Goal: Use online tool/utility

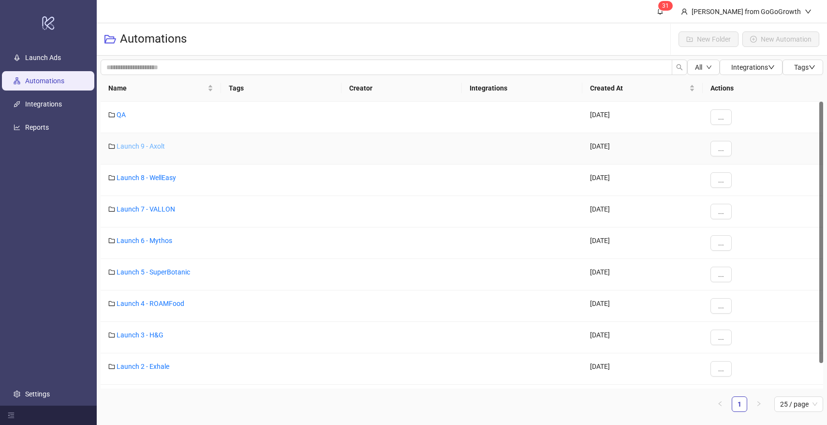
click at [140, 147] on link "Launch 9 - Axolt" at bounding box center [141, 146] width 48 height 8
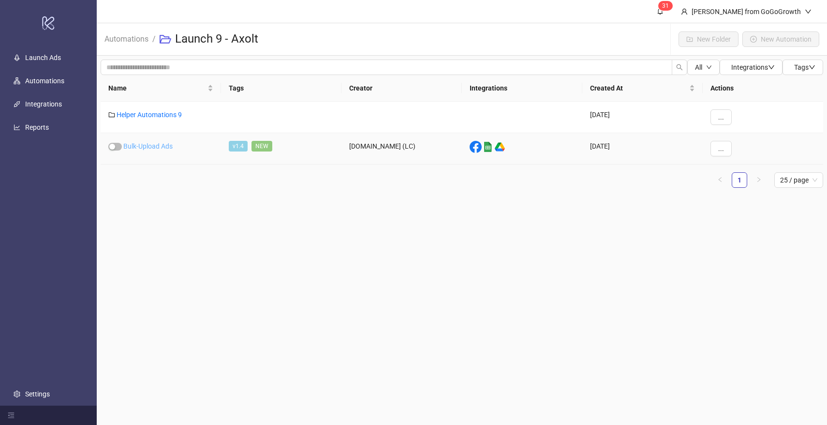
click at [143, 142] on link "Bulk-Upload Ads" at bounding box center [147, 146] width 49 height 8
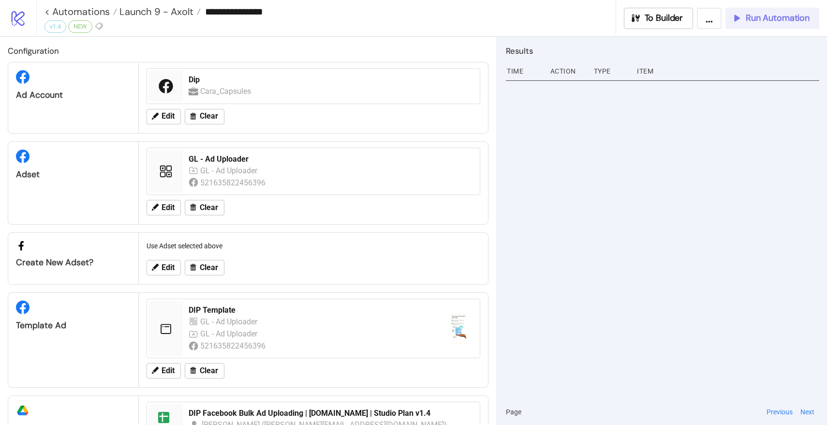
click at [756, 23] on span "Run Automation" at bounding box center [778, 18] width 64 height 11
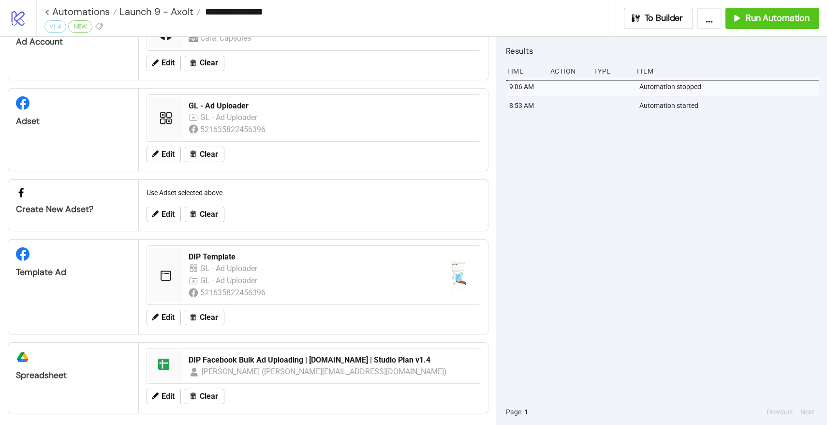
scroll to position [57, 0]
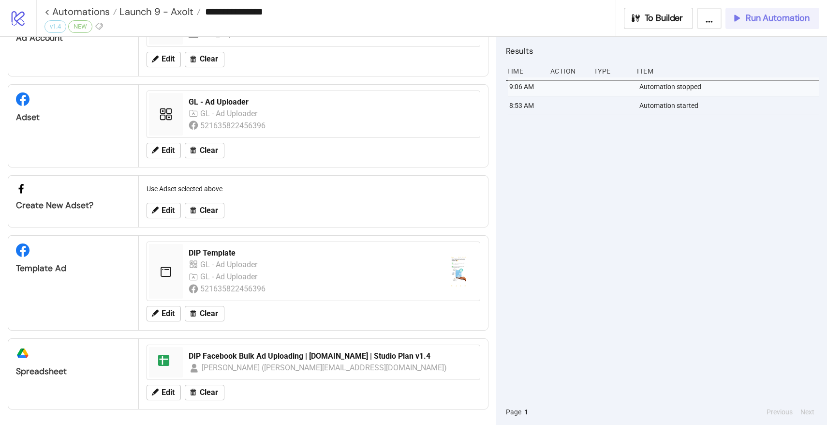
click at [761, 22] on span "Run Automation" at bounding box center [778, 18] width 64 height 11
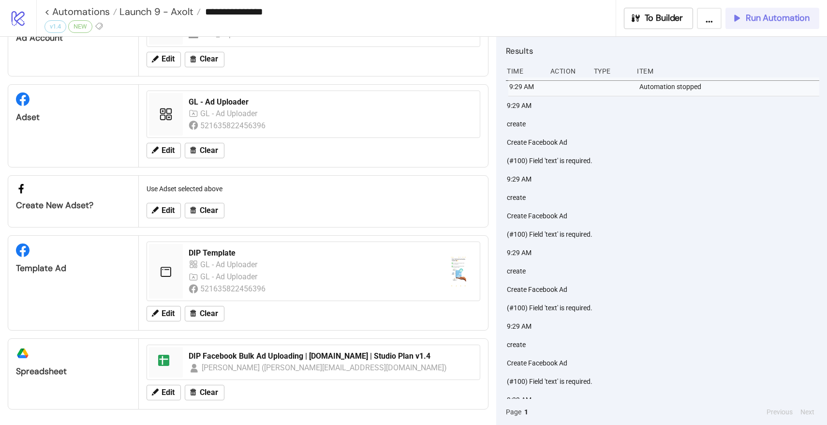
click at [772, 28] on button "Run Automation" at bounding box center [773, 18] width 94 height 21
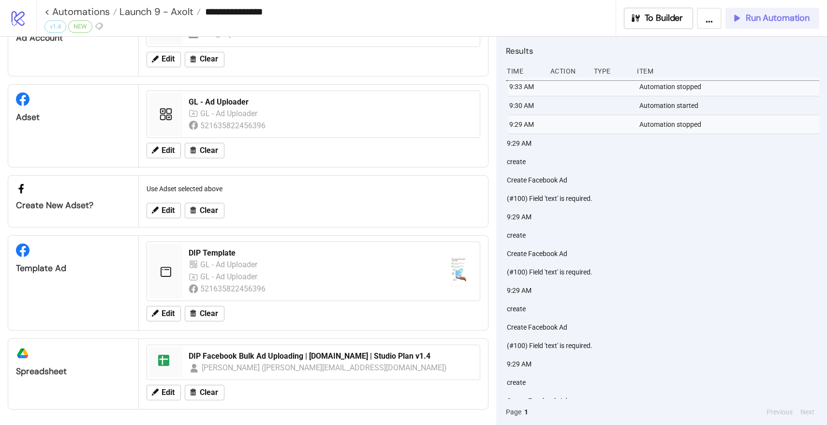
click at [786, 24] on button "Run Automation" at bounding box center [773, 18] width 94 height 21
